Goal: Task Accomplishment & Management: Manage account settings

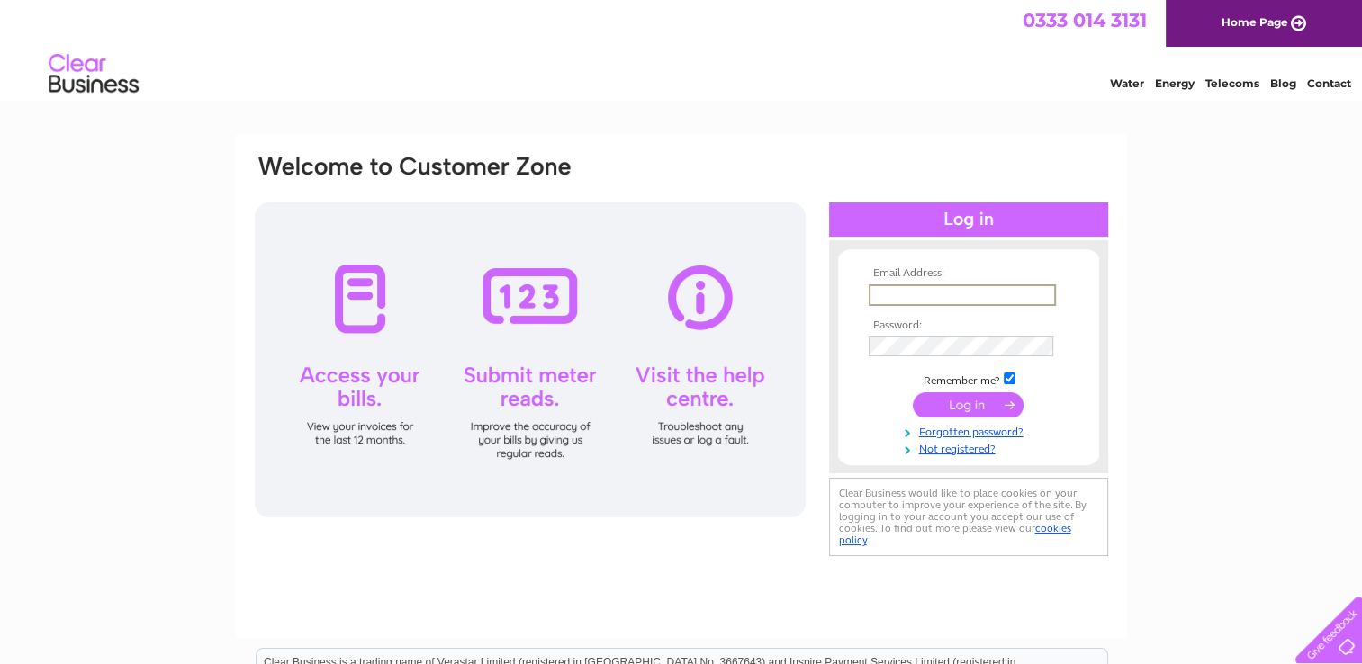
click at [931, 299] on input "text" at bounding box center [962, 295] width 187 height 22
click at [960, 449] on link "Not registered?" at bounding box center [971, 445] width 204 height 17
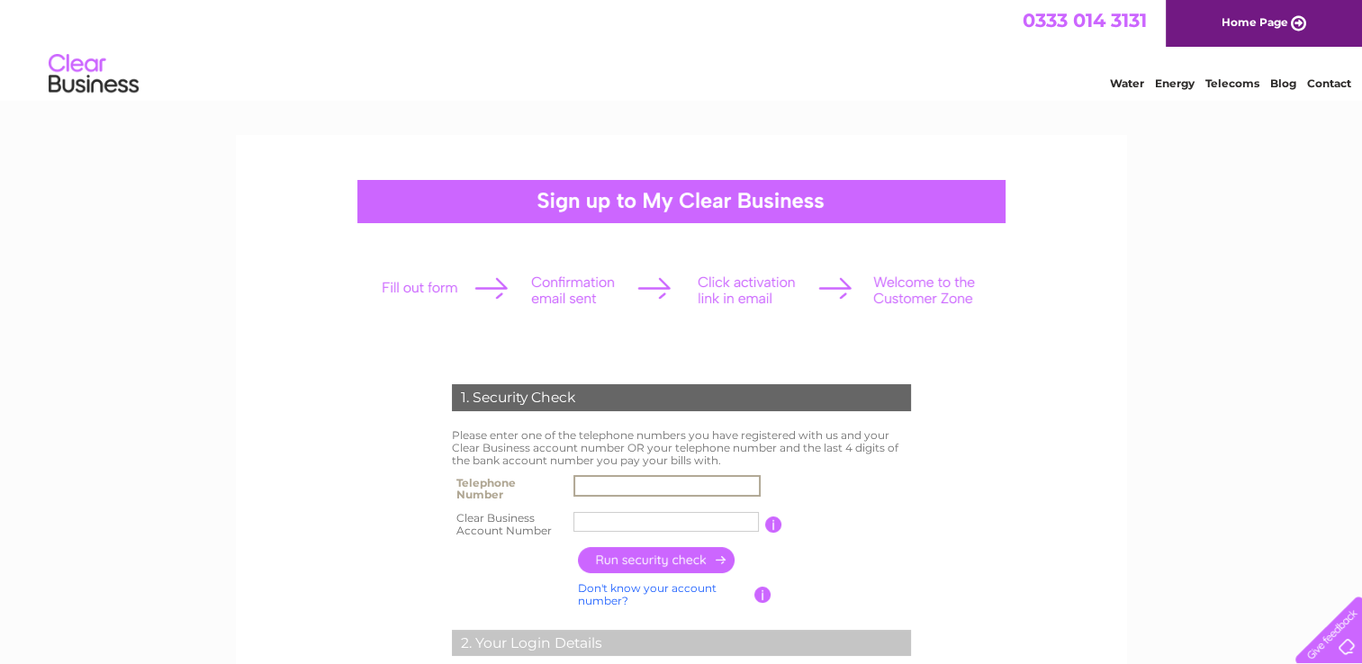
click at [684, 490] on input "text" at bounding box center [666, 486] width 187 height 22
type input "07825585959"
type input "Director"
type input "01268812800"
click at [681, 516] on input "Director" at bounding box center [666, 522] width 187 height 22
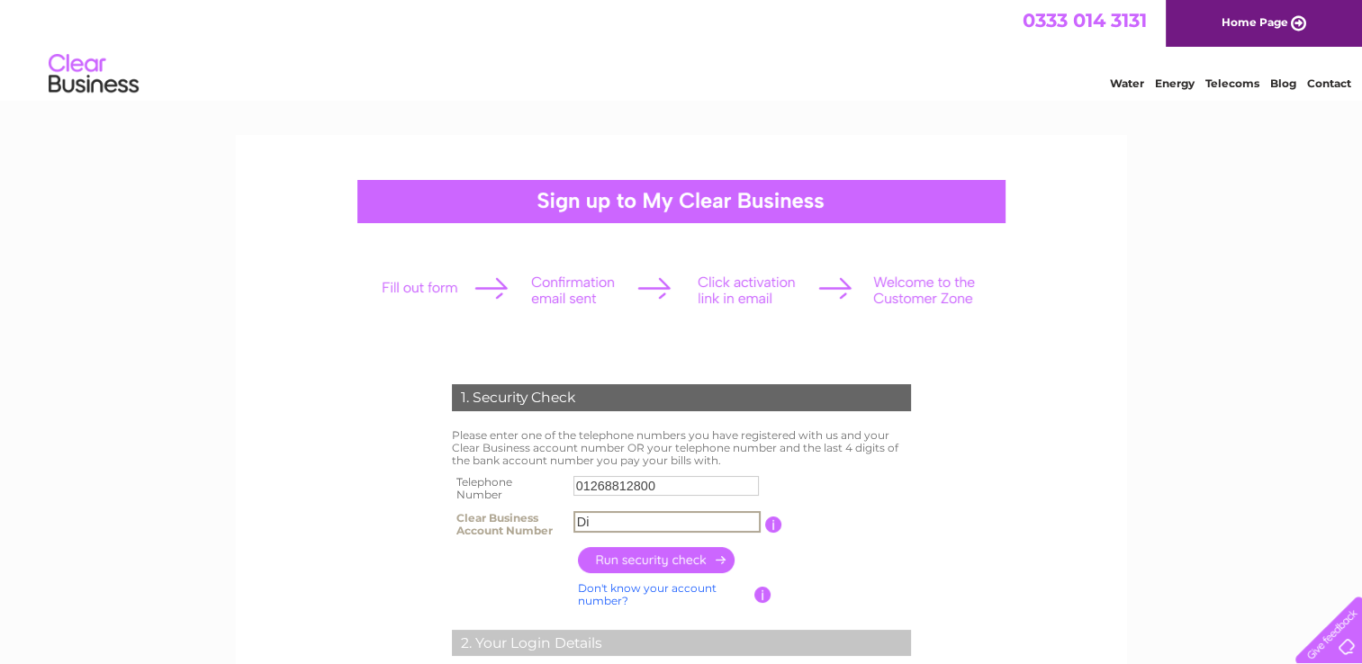
type input "D"
type input "1057861"
click at [679, 557] on input "button" at bounding box center [657, 560] width 158 height 26
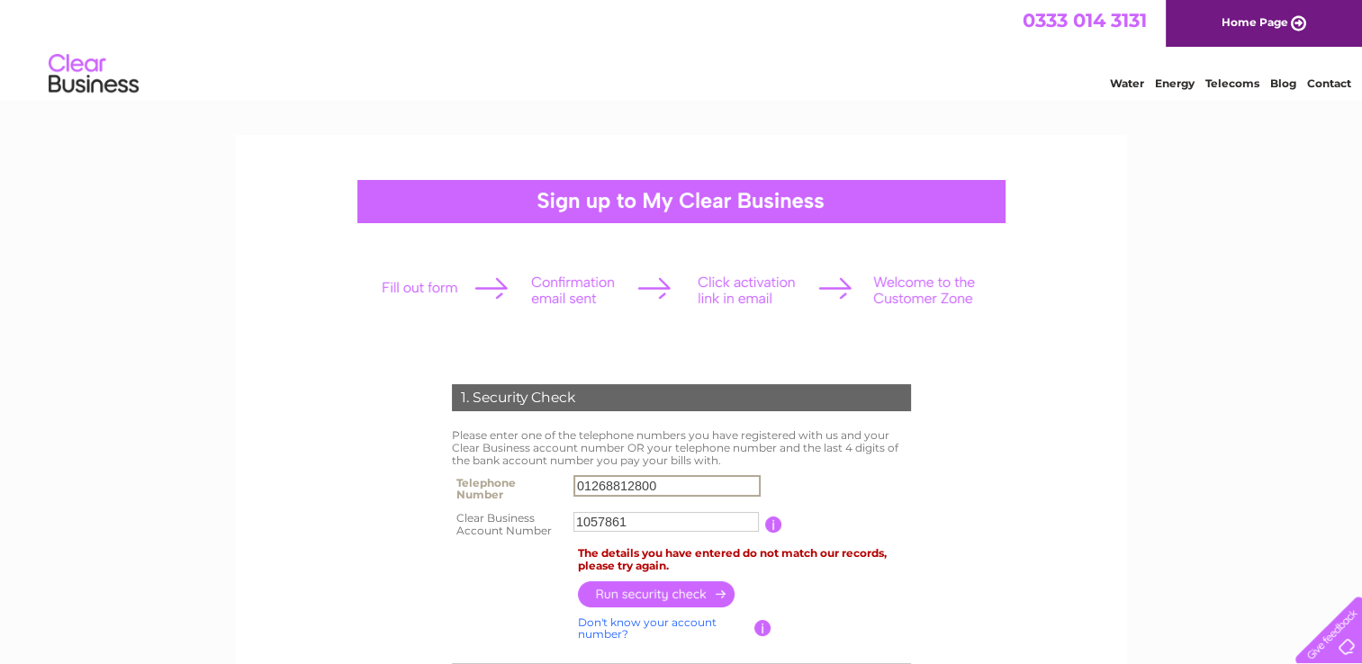
click at [702, 481] on input "01268812800" at bounding box center [666, 486] width 187 height 22
type input "0"
click at [695, 495] on input "01268812800" at bounding box center [666, 486] width 187 height 22
type input "0"
click at [698, 476] on input "text" at bounding box center [666, 486] width 187 height 22
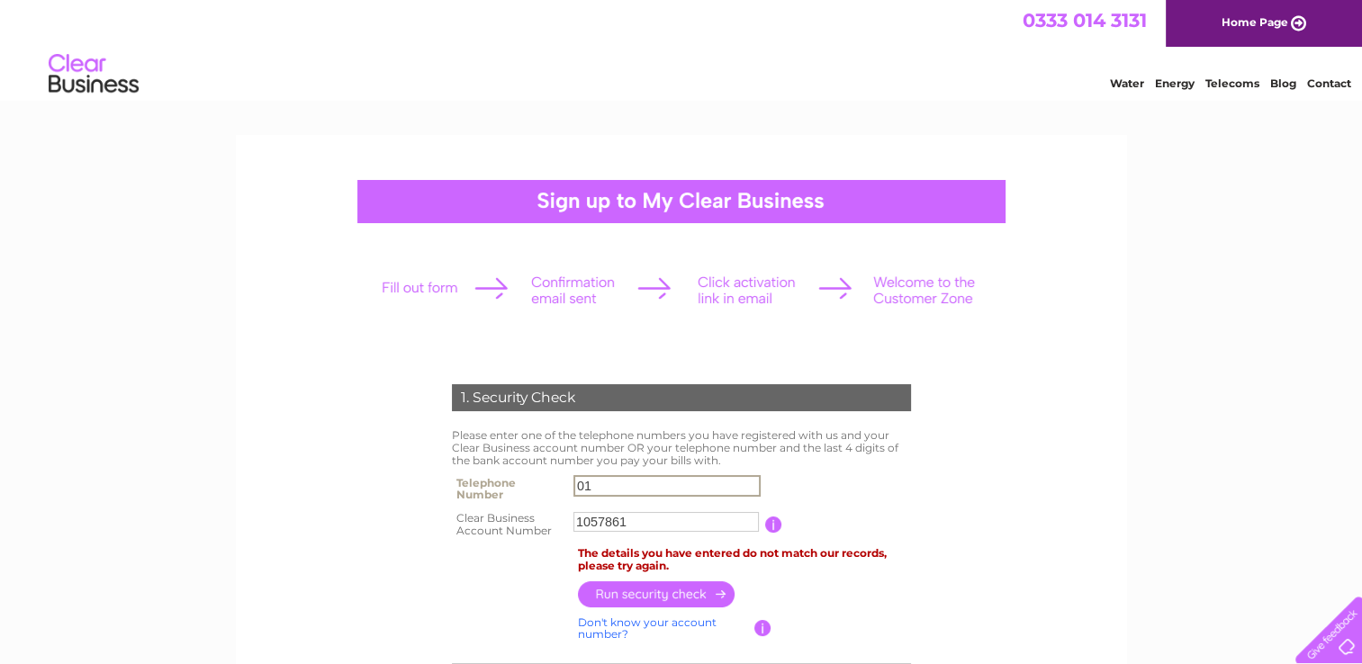
type input "0"
type input "07921319574"
click at [662, 591] on input "button" at bounding box center [657, 594] width 158 height 26
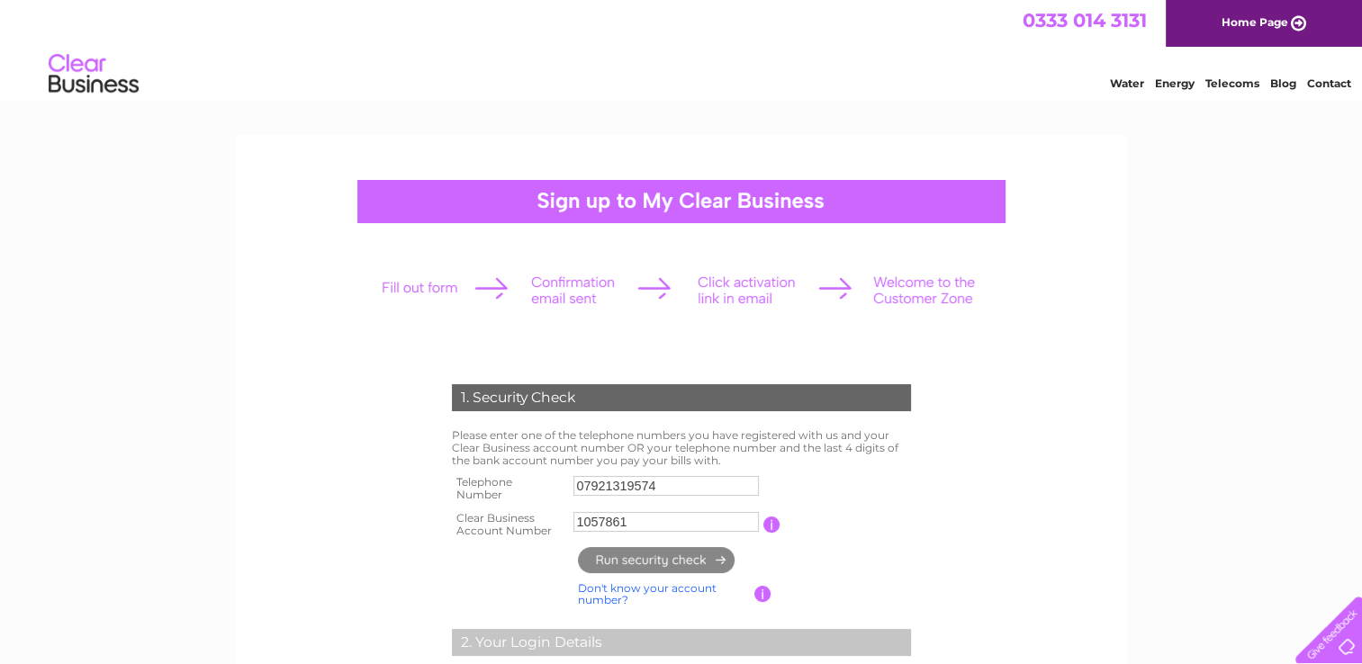
type input "**********"
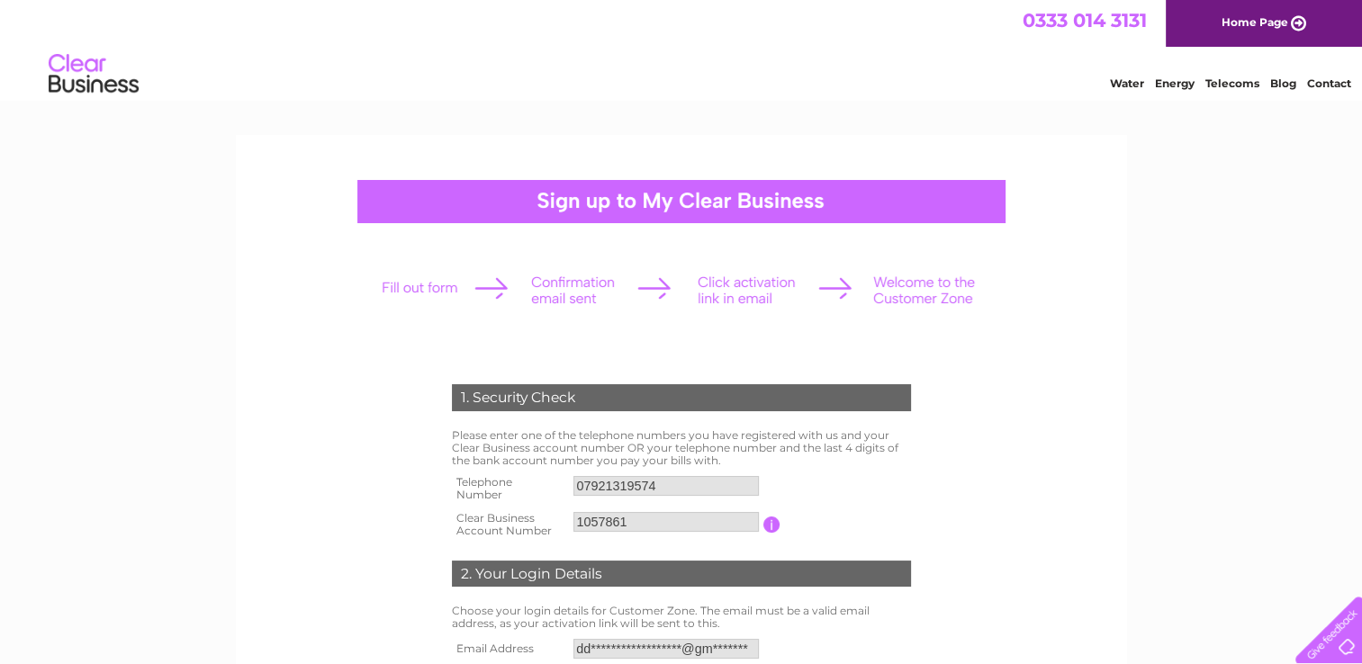
scroll to position [581, 0]
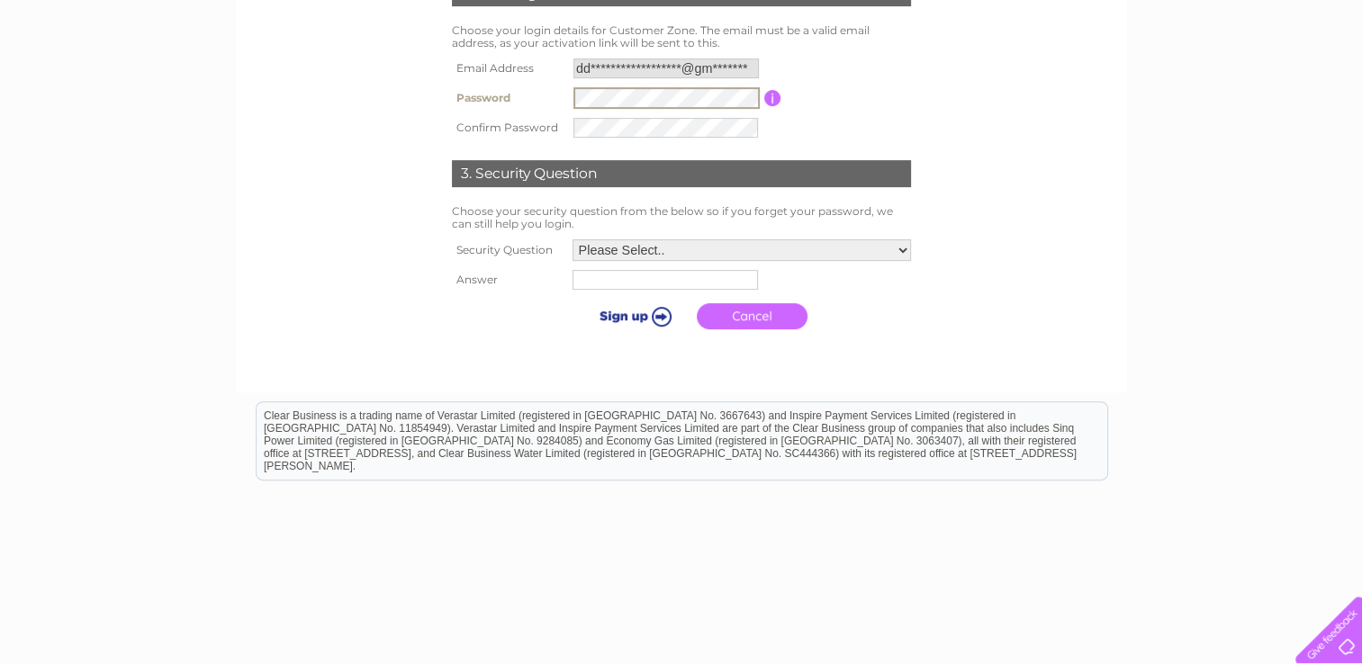
click at [659, 128] on tbody "**********" at bounding box center [681, 98] width 468 height 88
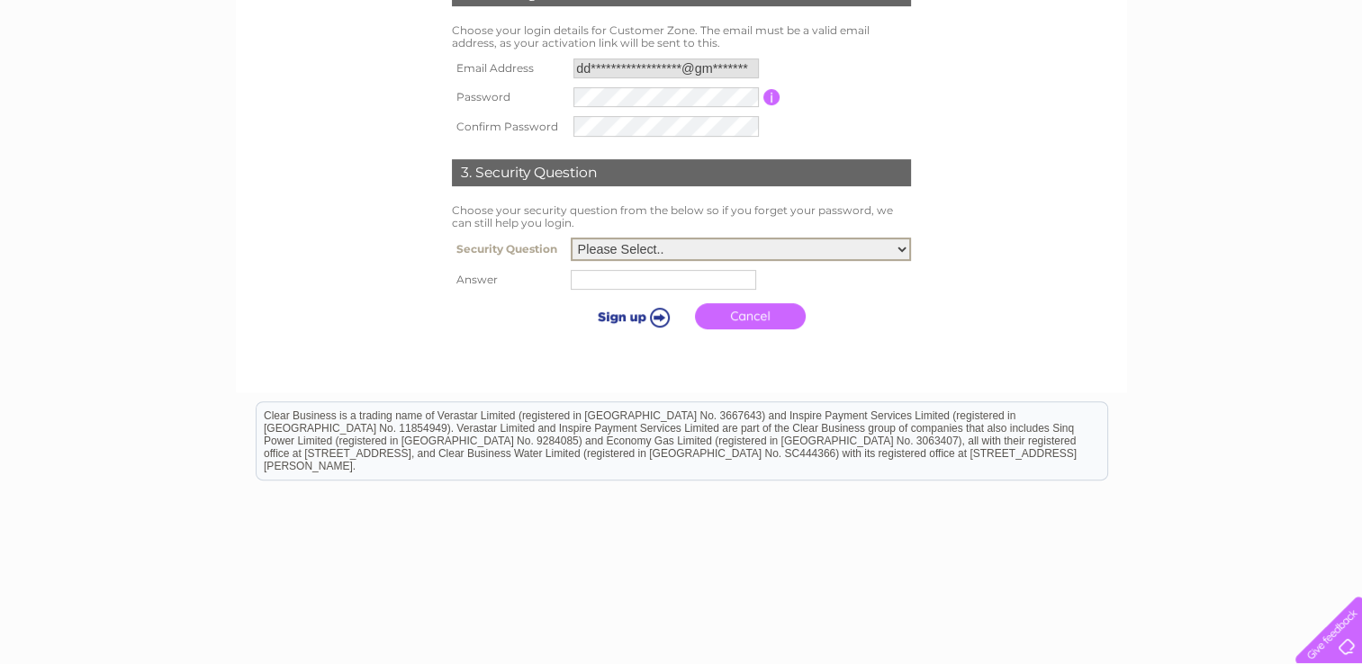
click at [752, 249] on select "Please Select.. In what town or city was your first job? In what town or city d…" at bounding box center [741, 249] width 340 height 23
select select "5"
click at [571, 238] on select "Please Select.. In what town or city was your first job? In what town or city d…" at bounding box center [741, 249] width 340 height 23
click at [663, 279] on input "text" at bounding box center [665, 279] width 187 height 22
type input "rio"
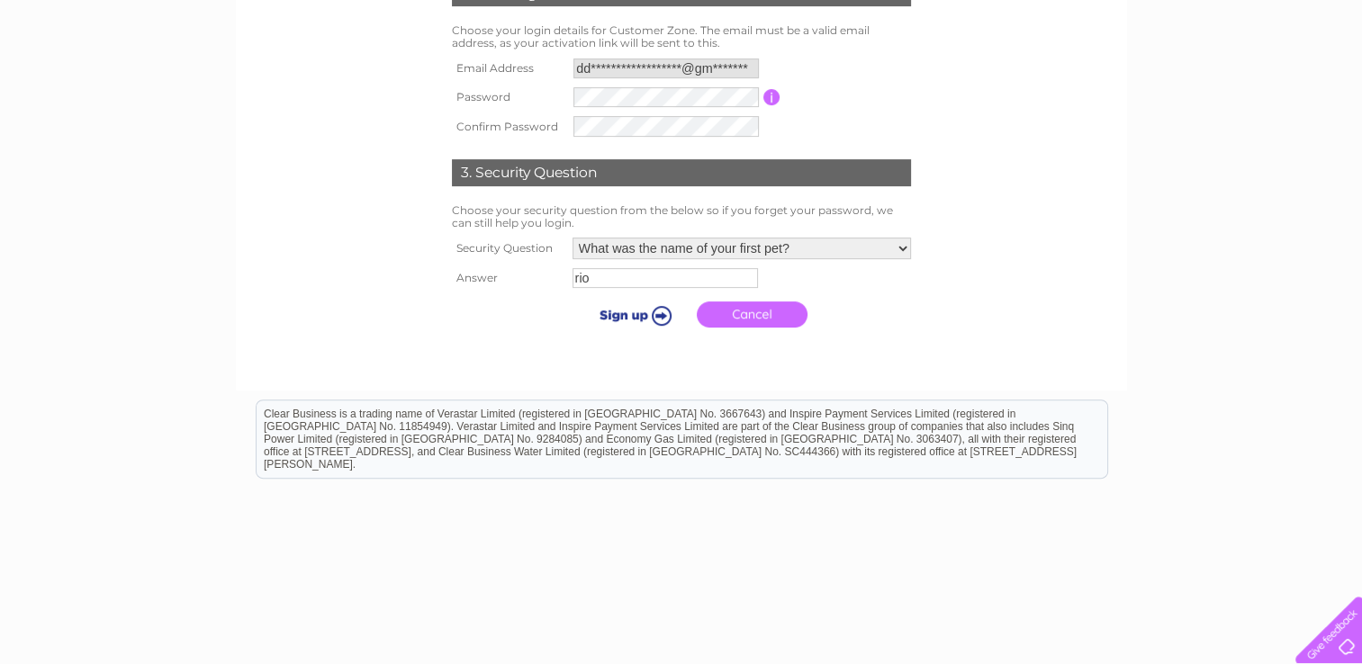
click at [630, 313] on input "submit" at bounding box center [632, 314] width 111 height 25
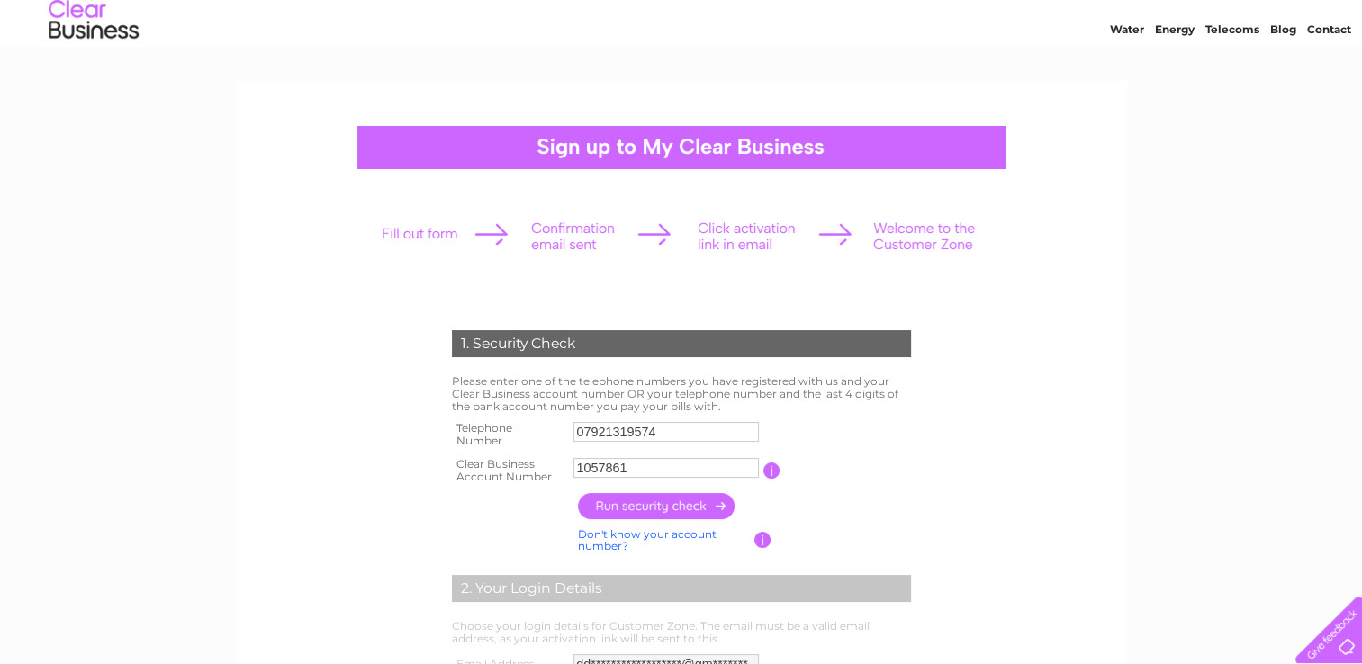
scroll to position [50, 0]
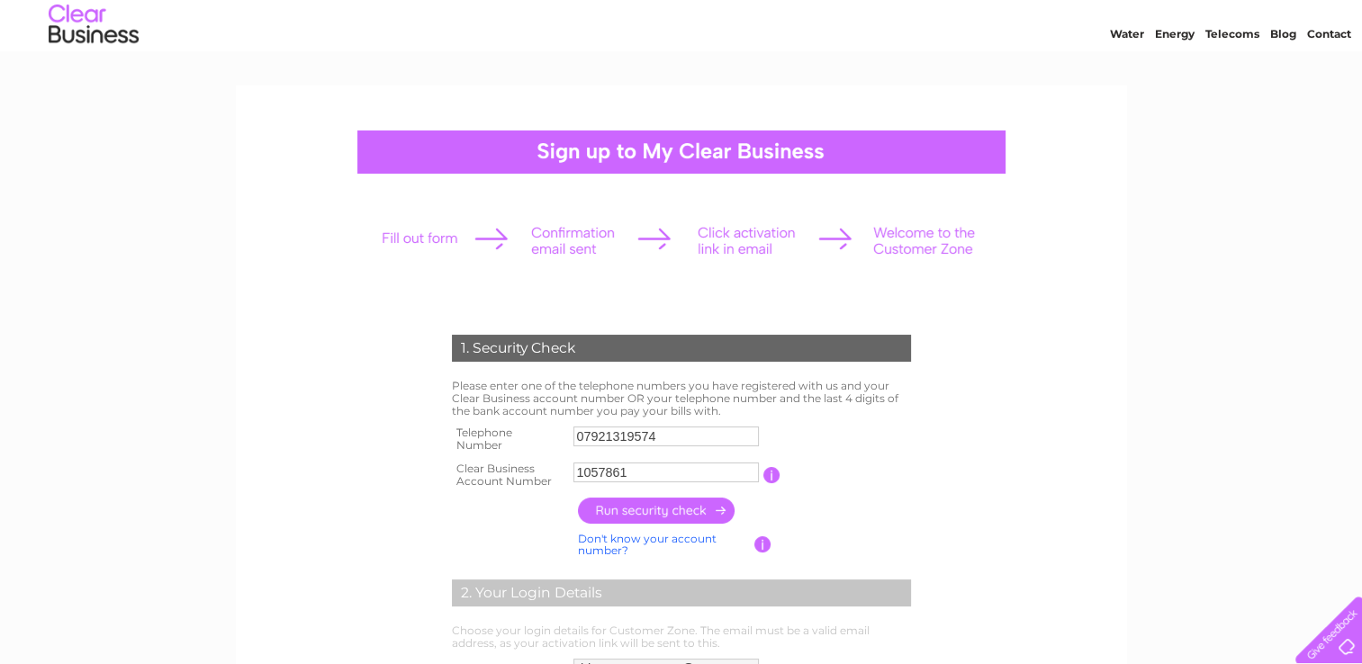
click at [580, 147] on div at bounding box center [681, 152] width 648 height 43
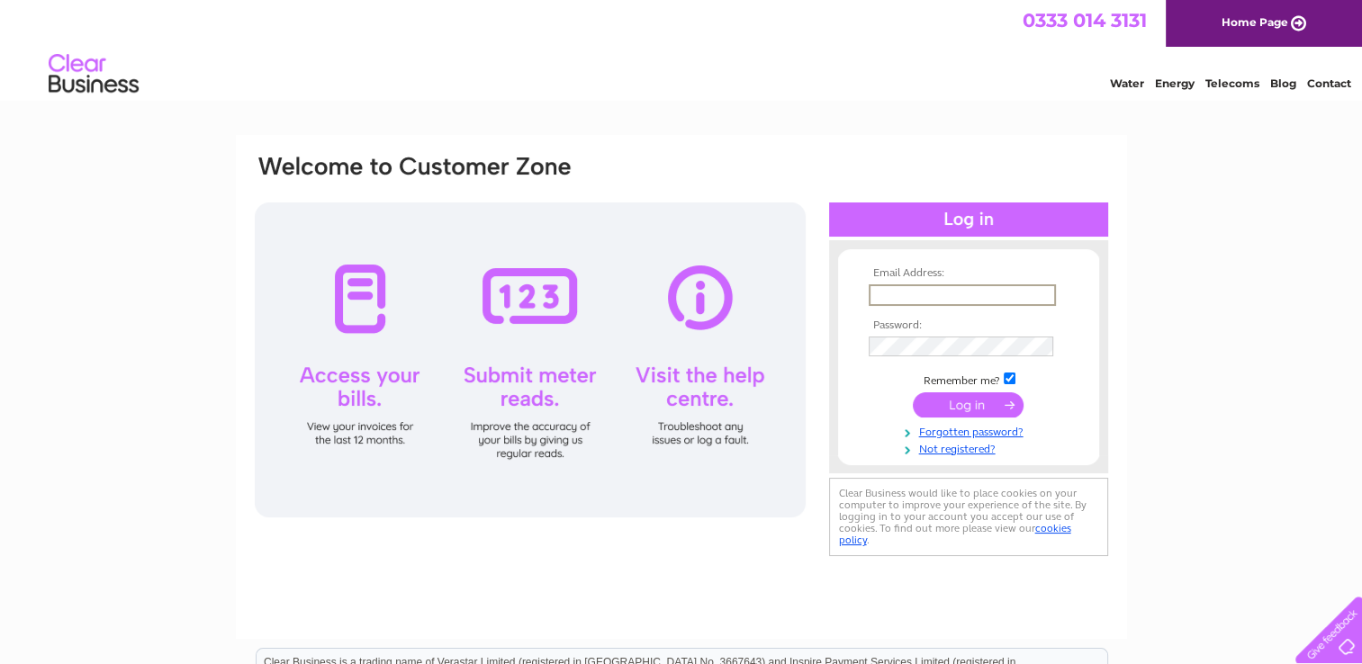
click at [954, 298] on input "text" at bounding box center [962, 295] width 187 height 22
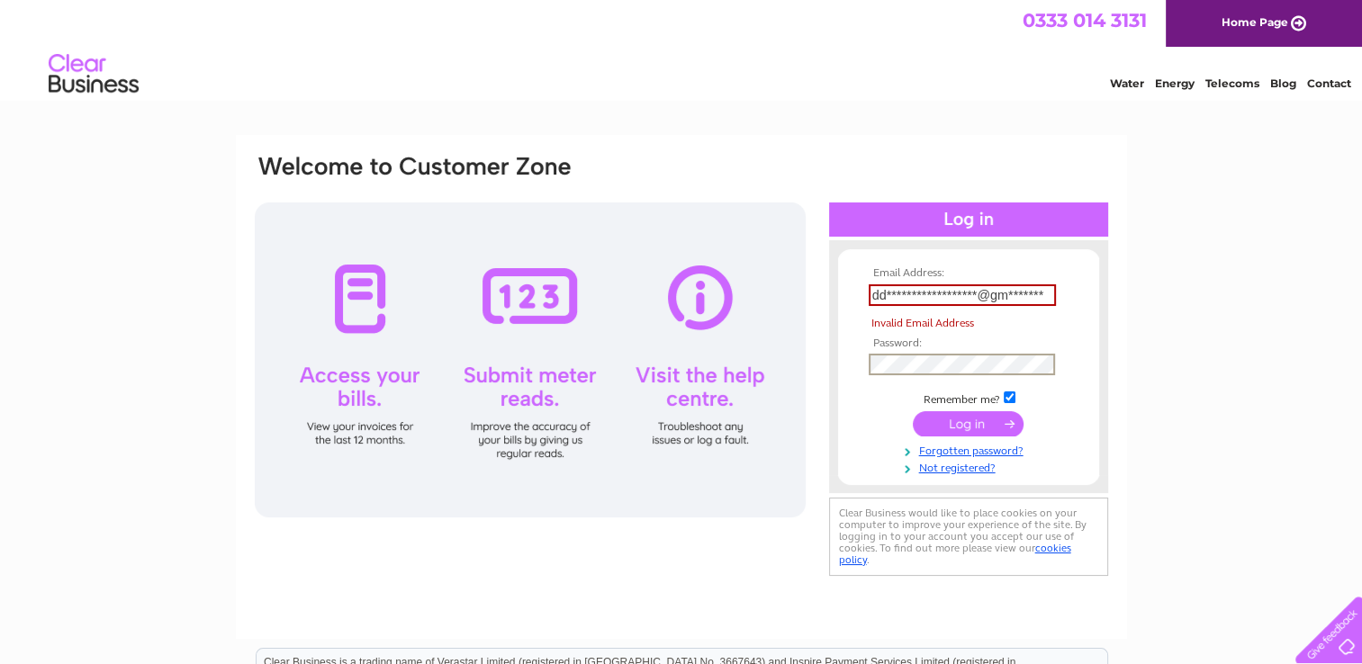
click at [923, 347] on tbody "**********" at bounding box center [968, 371] width 209 height 208
click at [971, 428] on input "submit" at bounding box center [968, 422] width 111 height 25
click at [968, 425] on input "submit" at bounding box center [968, 422] width 111 height 25
click at [984, 298] on input "**********" at bounding box center [962, 295] width 187 height 22
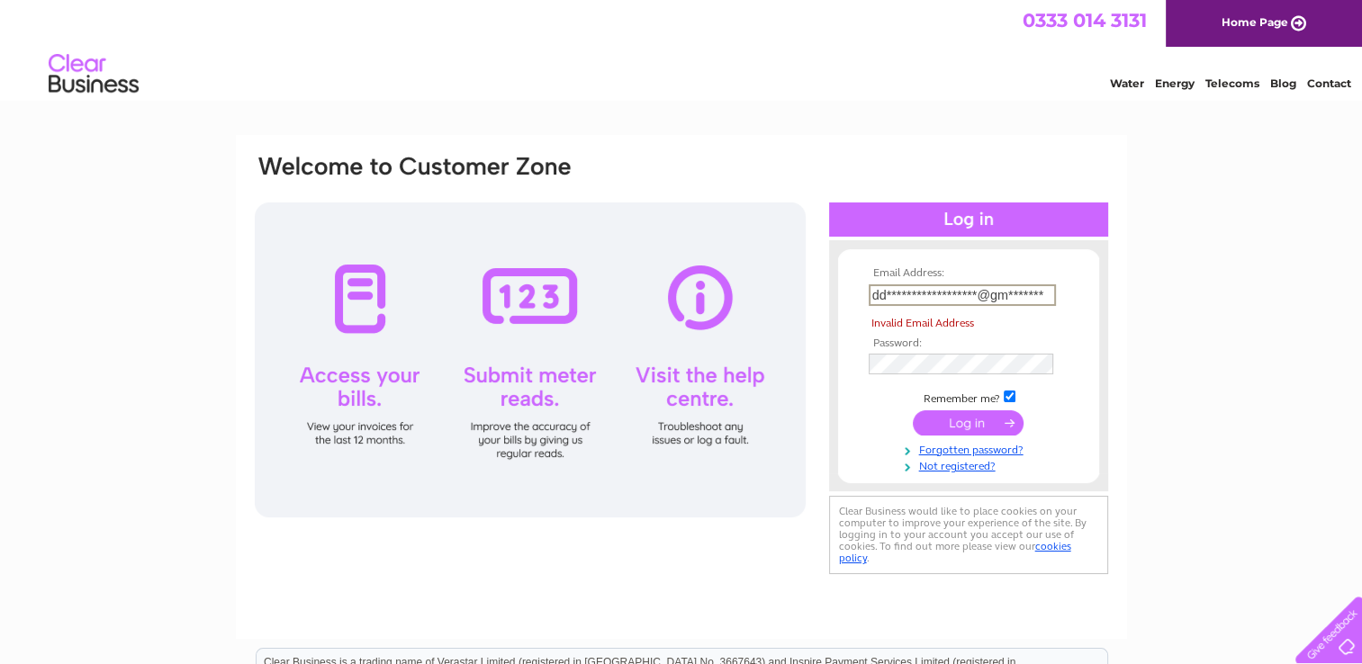
click at [977, 297] on input "**********" at bounding box center [962, 295] width 187 height 22
drag, startPoint x: 1022, startPoint y: 293, endPoint x: 1150, endPoint y: 288, distance: 128.8
click at [1150, 288] on div "Email Address: ddp.personaltraining@gm******* Invalid Email Address Password: F…" at bounding box center [681, 541] width 1362 height 812
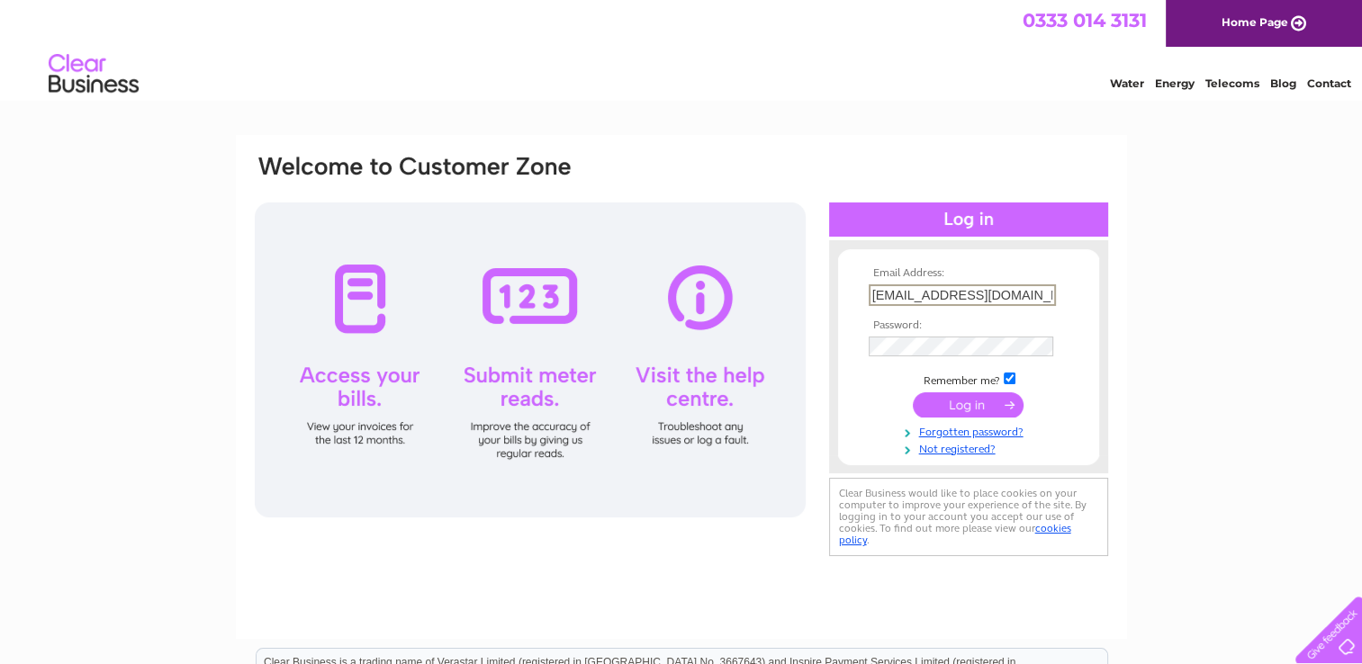
scroll to position [0, 9]
type input "ddp.personaltraining@gmail.com"
click at [978, 401] on input "submit" at bounding box center [968, 403] width 111 height 25
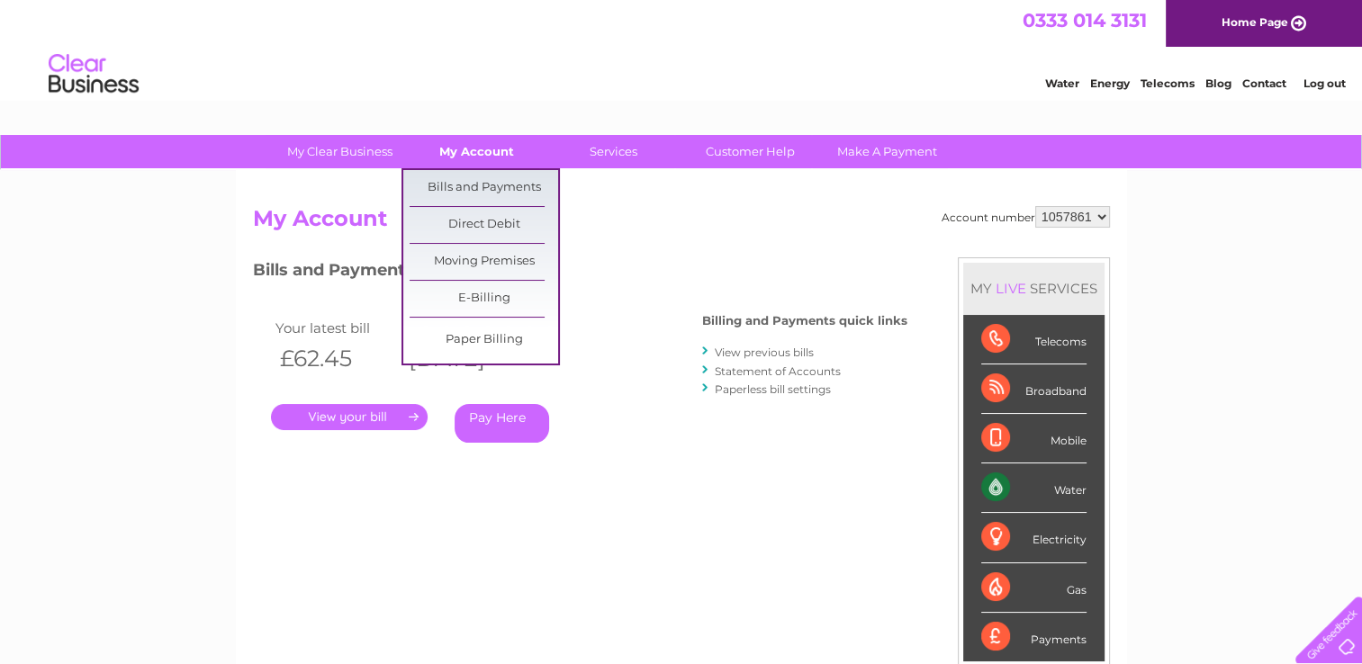
click at [480, 152] on link "My Account" at bounding box center [476, 151] width 149 height 33
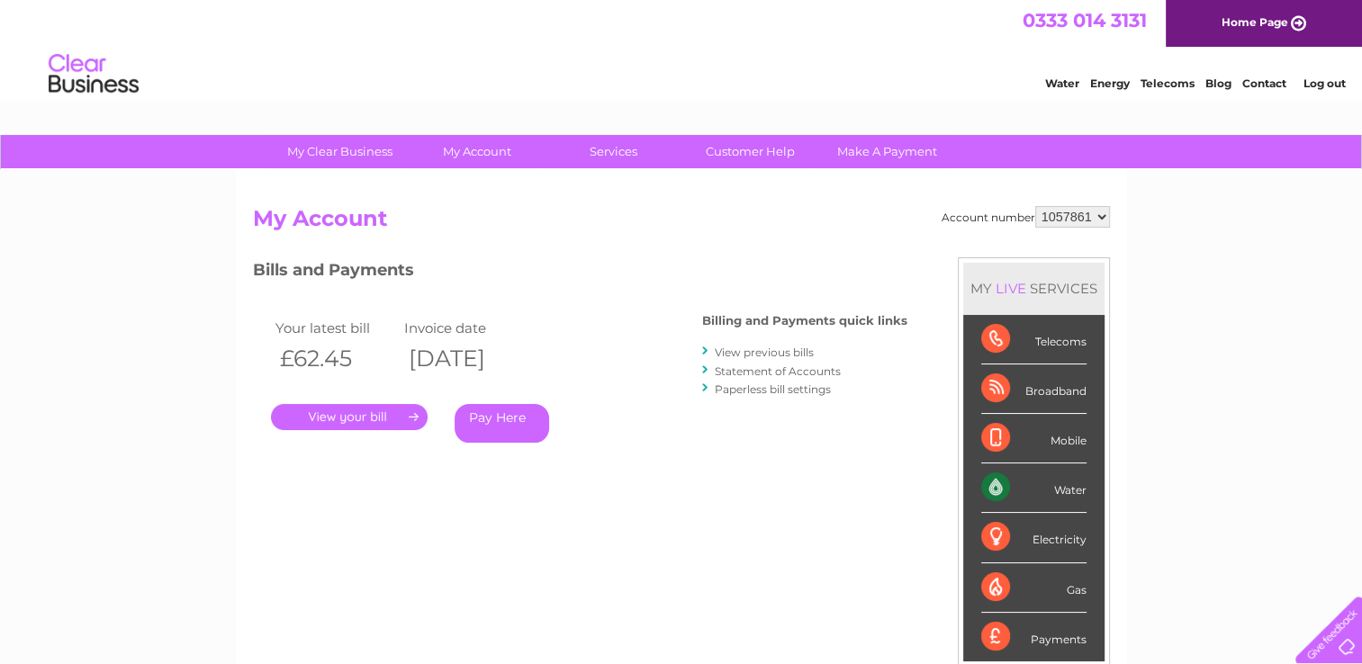
click at [784, 374] on link "Statement of Accounts" at bounding box center [778, 372] width 126 height 14
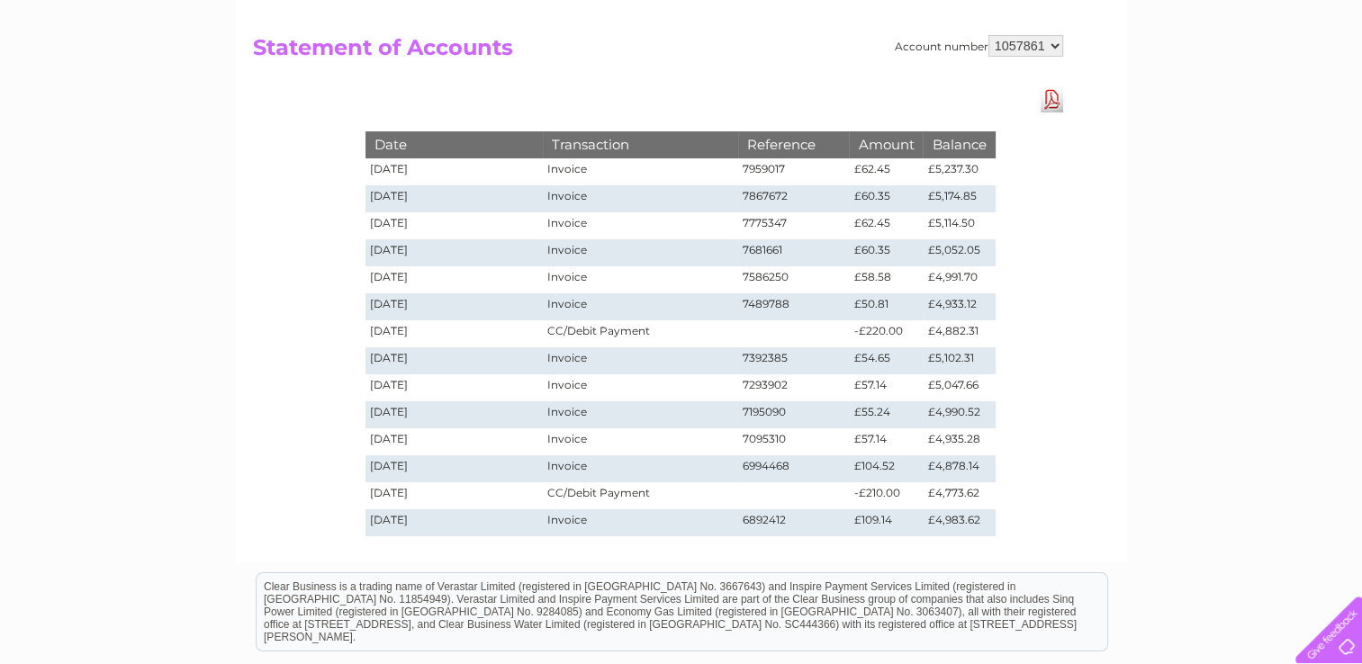
scroll to position [166, 0]
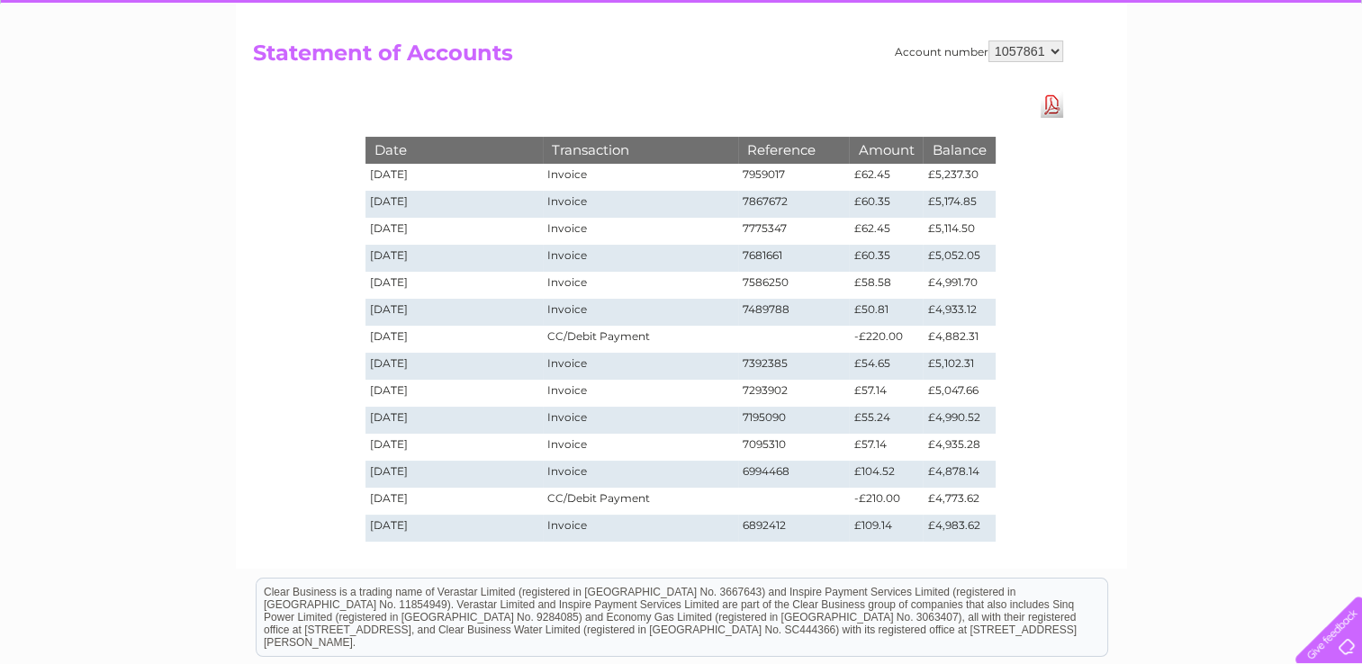
drag, startPoint x: 1361, startPoint y: 329, endPoint x: 1359, endPoint y: 268, distance: 60.3
click at [1359, 268] on div "My Clear Business Login Details My Details My Preferences Link Account My Accou…" at bounding box center [681, 422] width 1362 height 907
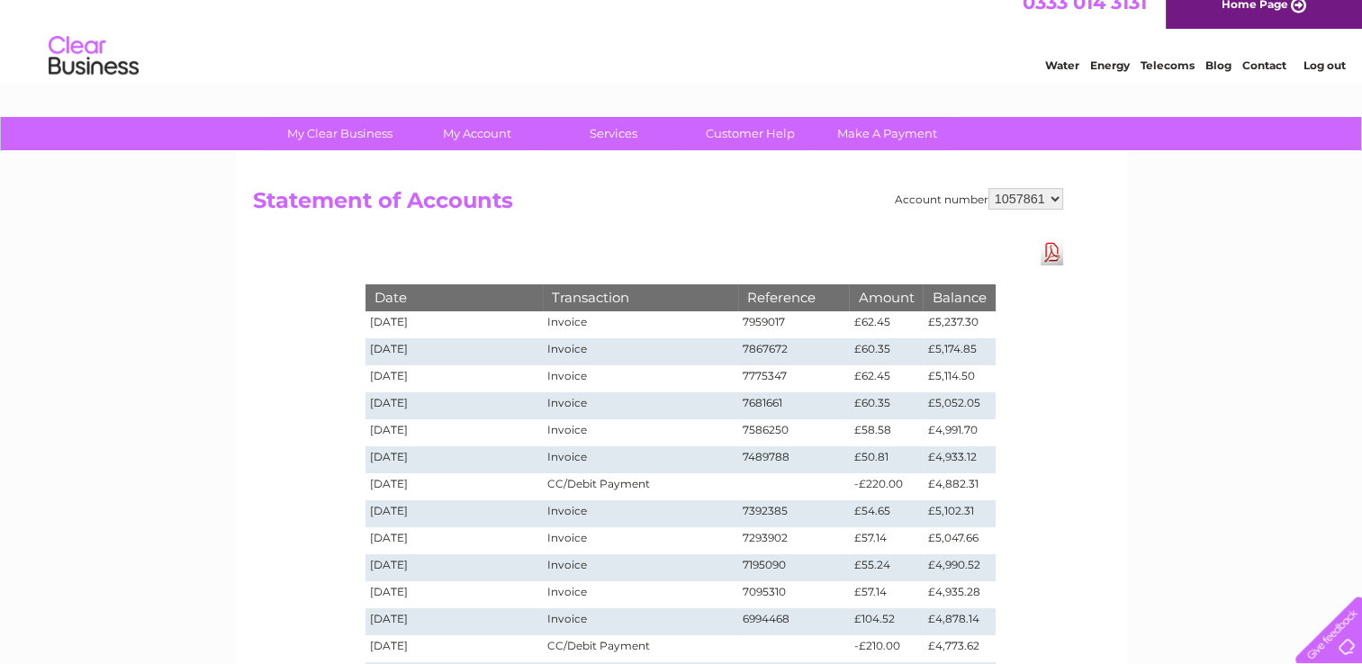
scroll to position [0, 0]
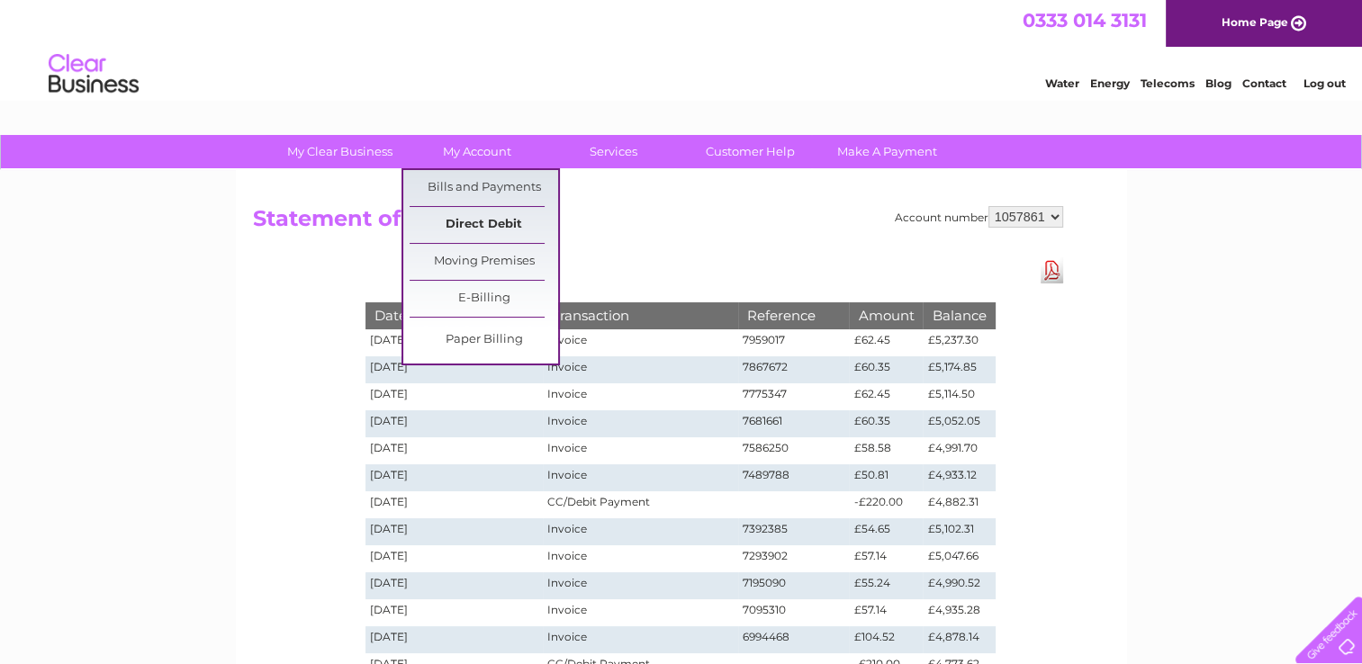
click at [491, 220] on link "Direct Debit" at bounding box center [484, 225] width 149 height 36
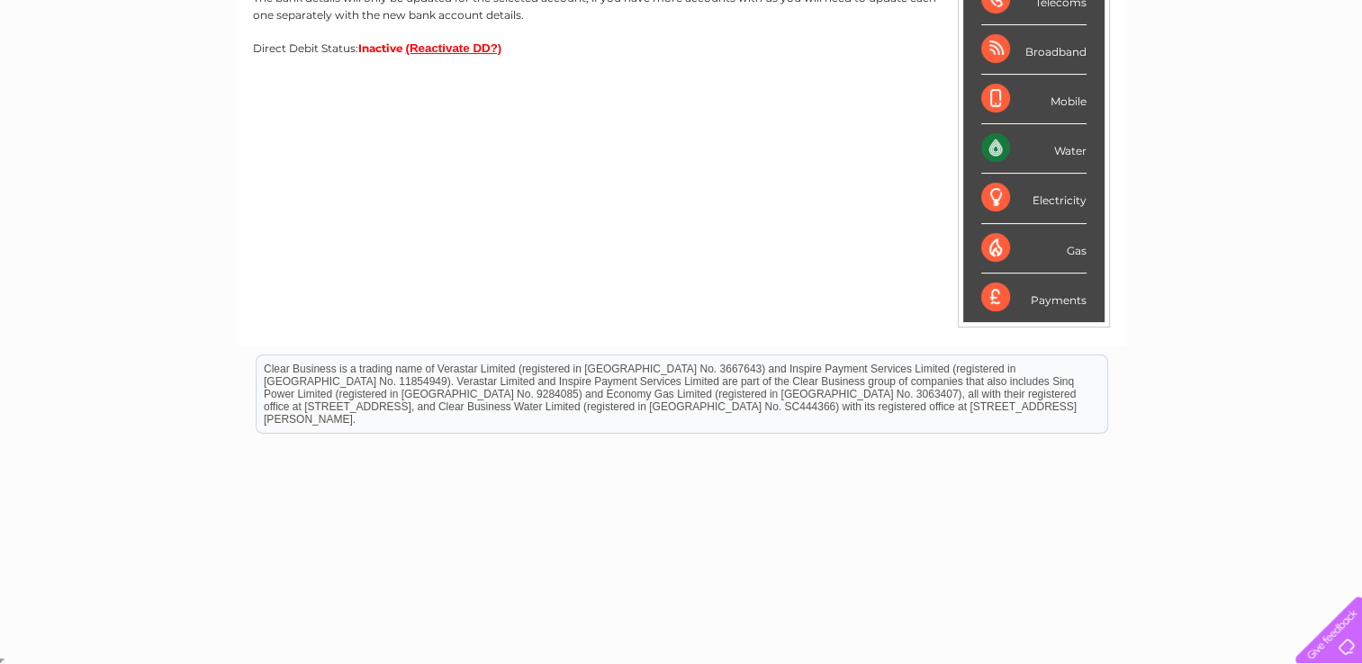
scroll to position [255, 0]
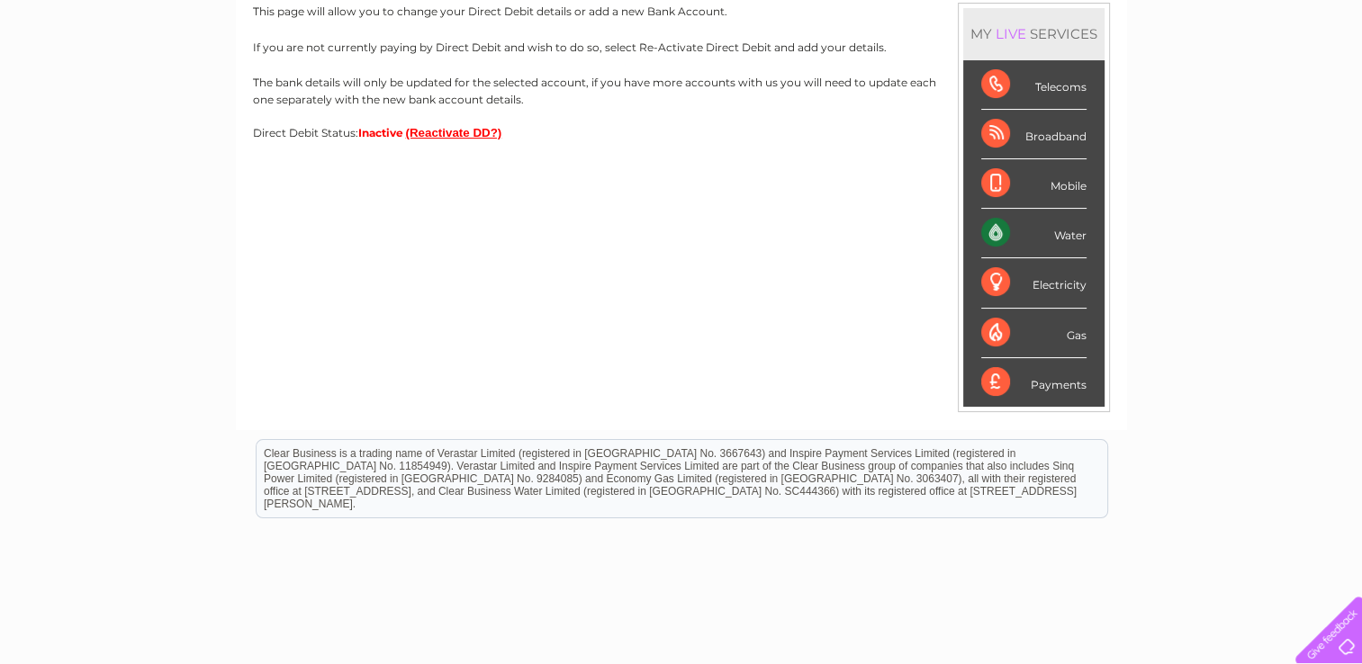
click at [468, 131] on button "(Reactivate DD?)" at bounding box center [454, 133] width 96 height 14
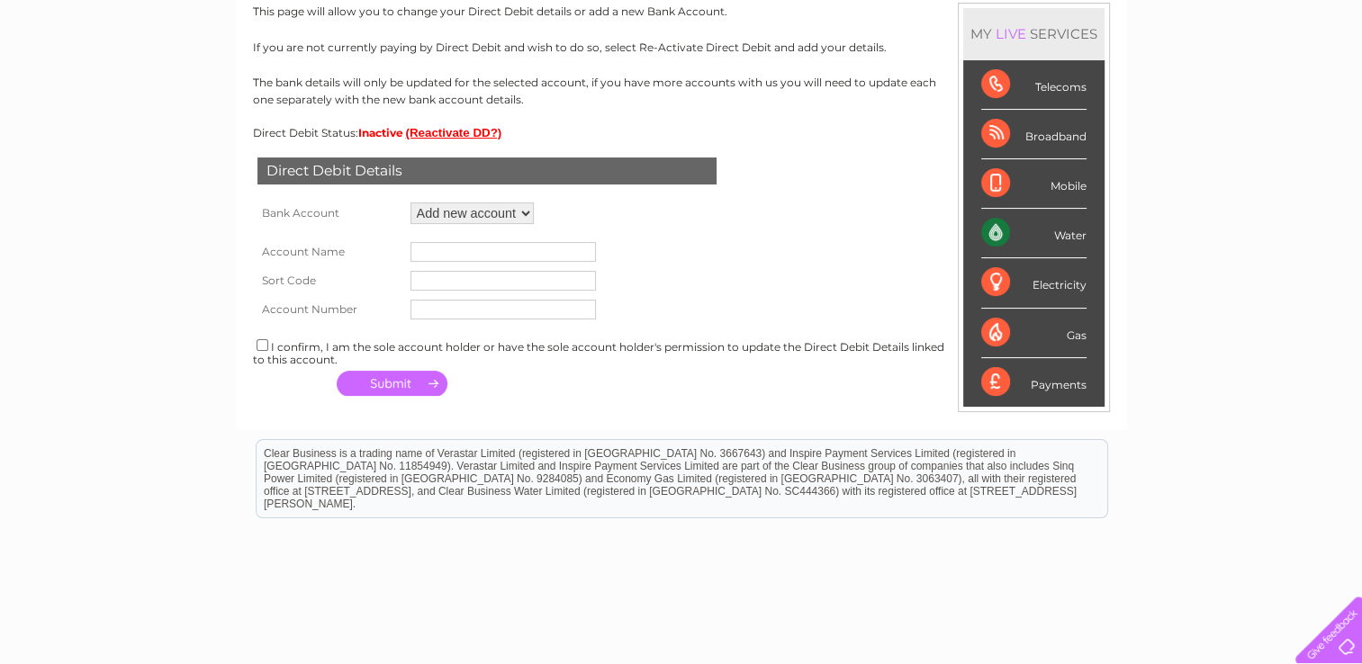
click at [497, 214] on select "Add new account ****3392 ****3392" at bounding box center [471, 214] width 123 height 22
click at [579, 248] on input "text" at bounding box center [502, 252] width 185 height 20
click at [511, 257] on input "text" at bounding box center [502, 252] width 185 height 20
click at [511, 251] on input "text" at bounding box center [502, 252] width 185 height 20
type input "Evolution Fitness"
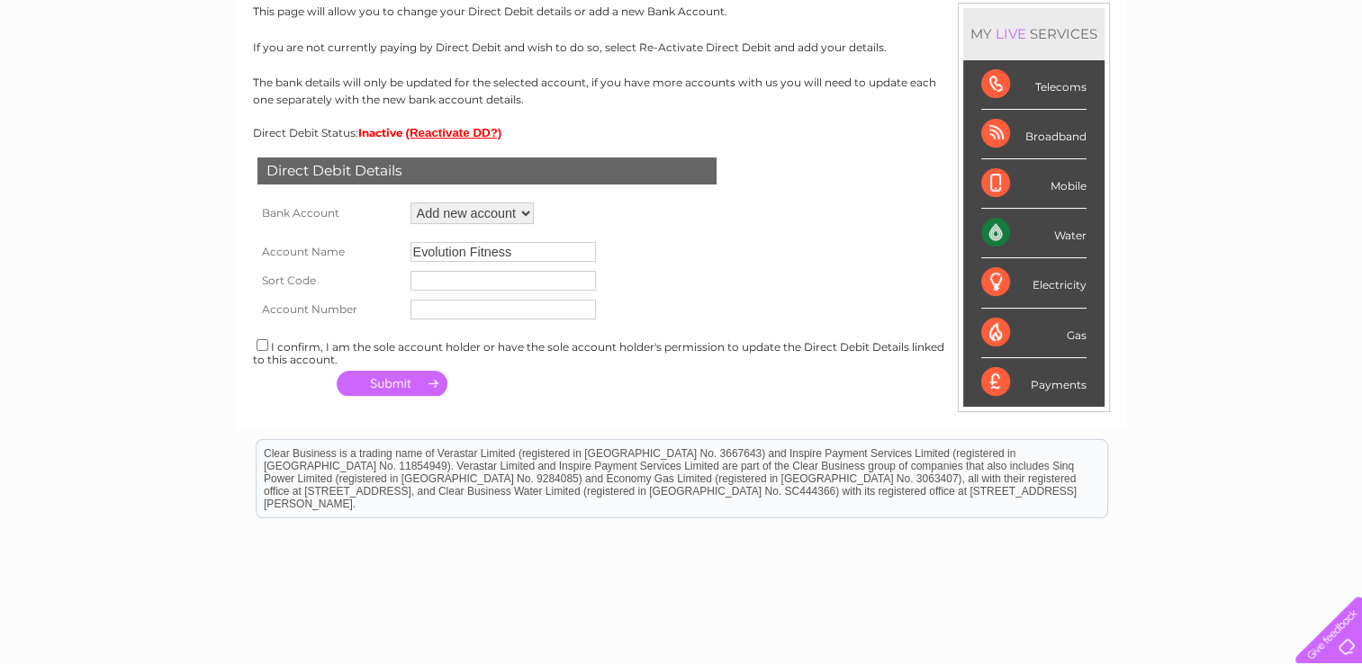
click at [501, 279] on input "text" at bounding box center [502, 281] width 185 height 20
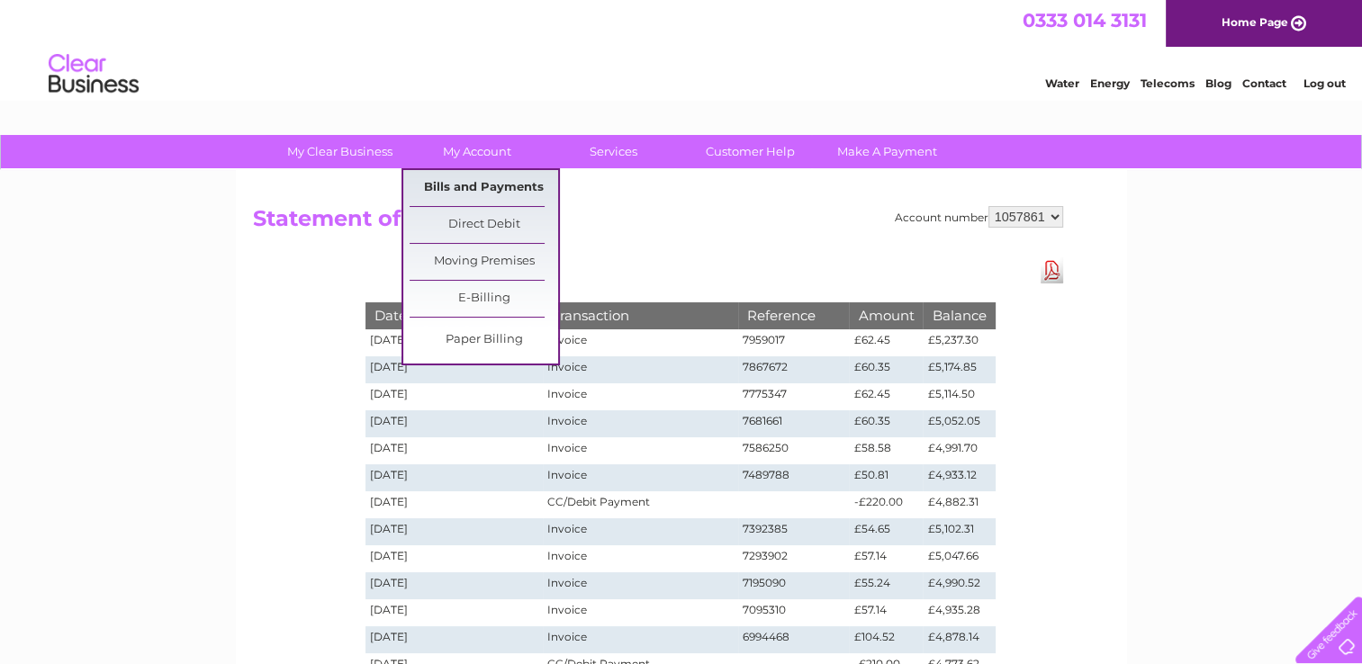
click at [497, 184] on link "Bills and Payments" at bounding box center [484, 188] width 149 height 36
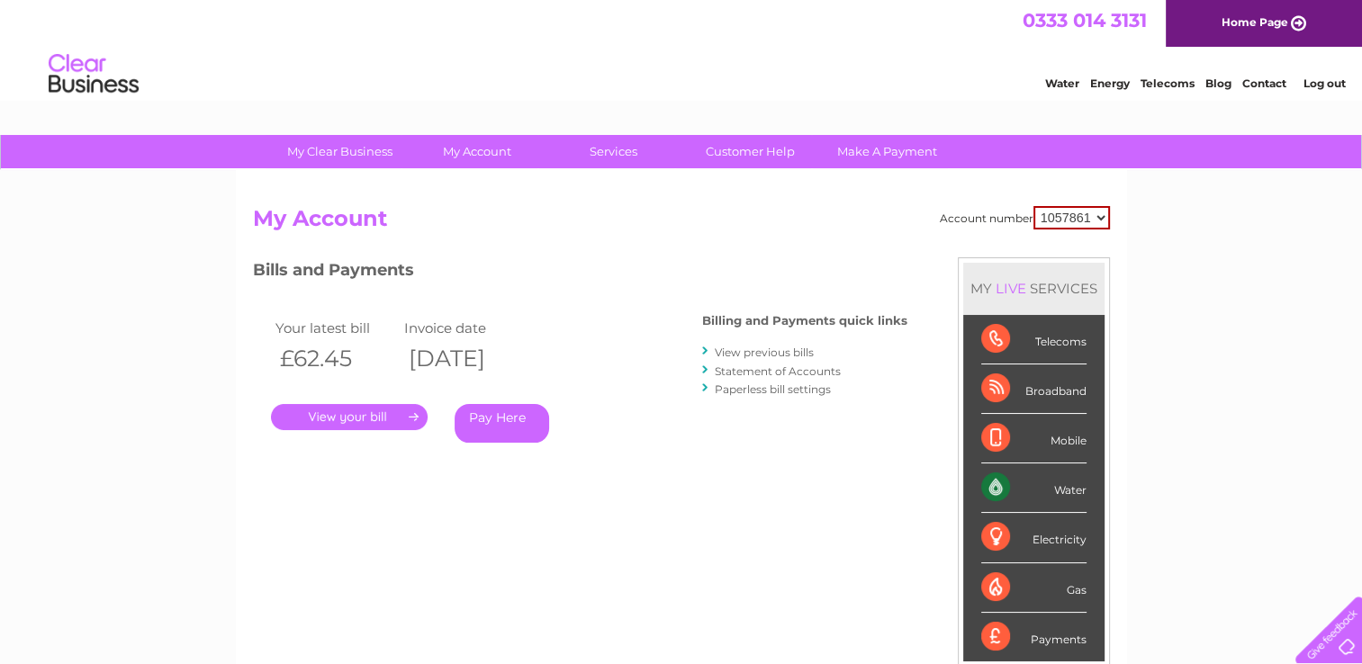
click at [771, 347] on link "View previous bills" at bounding box center [764, 353] width 99 height 14
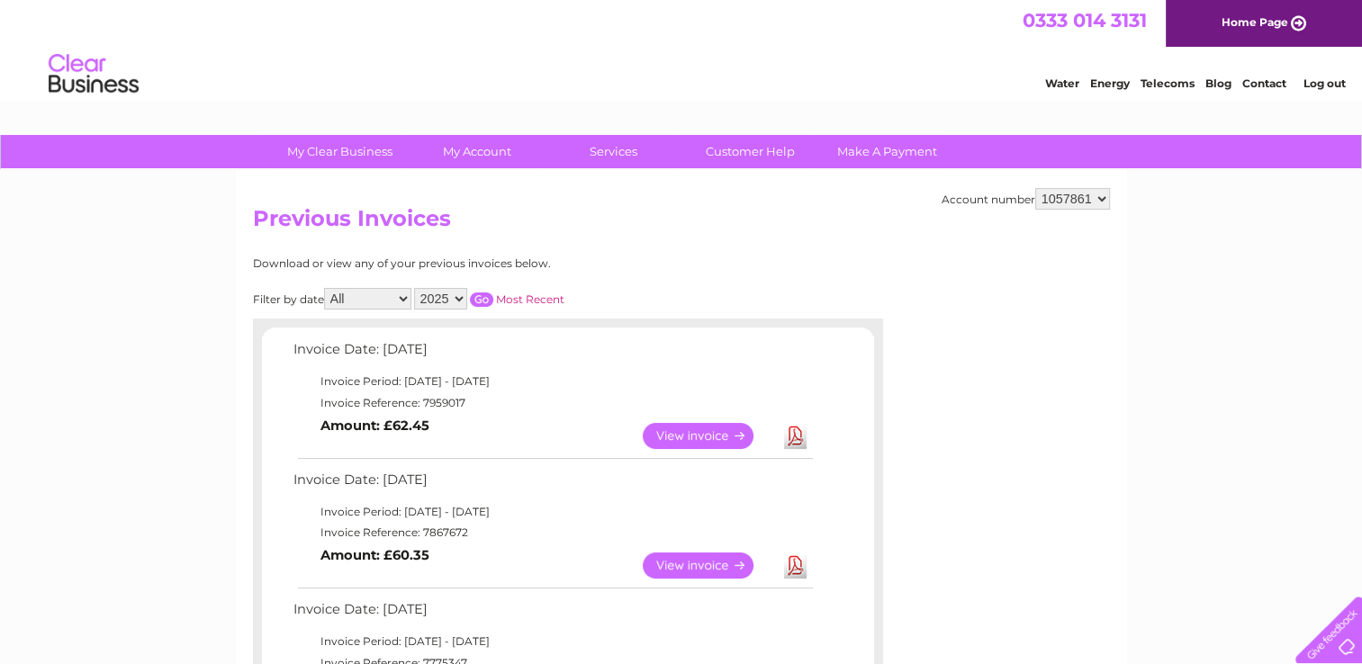
click at [702, 439] on link "View" at bounding box center [709, 436] width 132 height 26
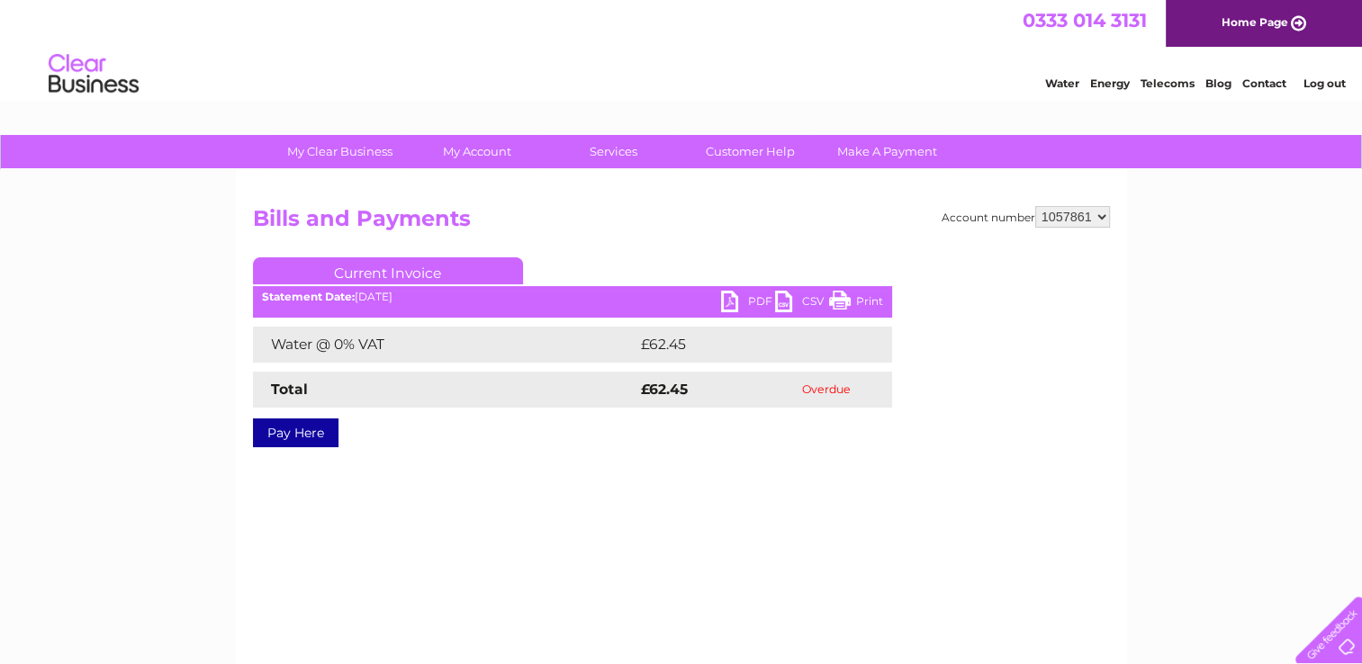
click at [750, 299] on link "PDF" at bounding box center [748, 304] width 54 height 26
